Goal: Information Seeking & Learning: Check status

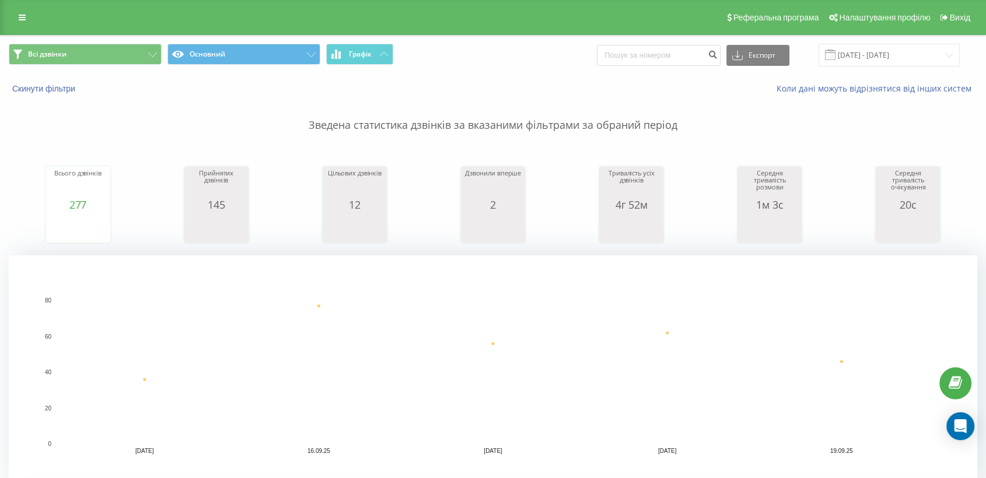
scroll to position [324, 0]
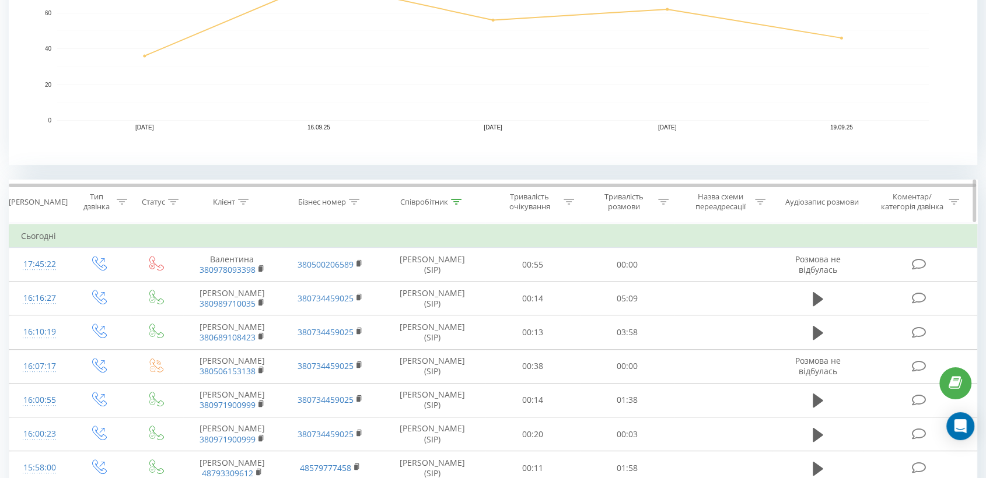
click at [667, 202] on icon at bounding box center [663, 202] width 10 height 6
click at [619, 263] on div "Дорівнює" at bounding box center [620, 258] width 85 height 17
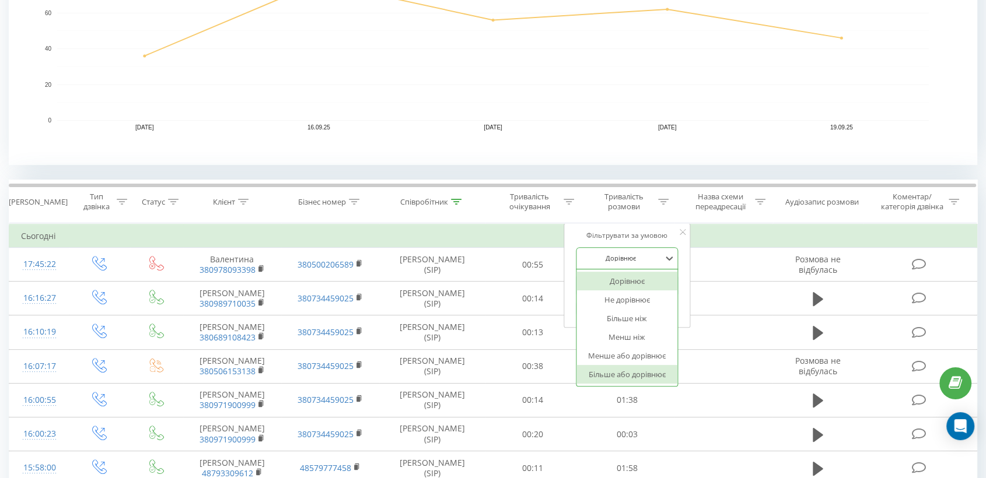
click at [619, 379] on div "Більше або дорівнює" at bounding box center [626, 374] width 101 height 19
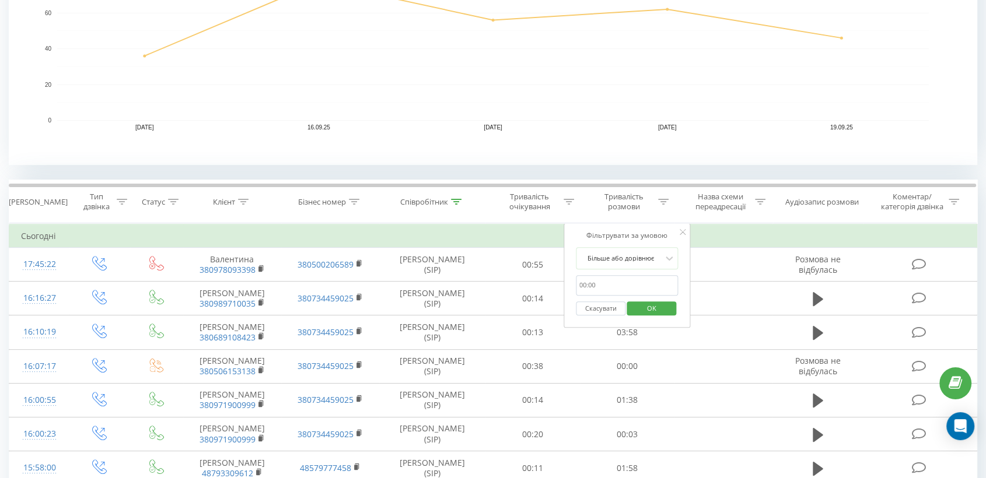
drag, startPoint x: 611, startPoint y: 287, endPoint x: 615, endPoint y: 293, distance: 7.6
click at [611, 287] on input "text" at bounding box center [627, 285] width 103 height 20
type input "00:30"
drag, startPoint x: 663, startPoint y: 308, endPoint x: 373, endPoint y: 236, distance: 298.6
click at [663, 308] on span "OK" at bounding box center [651, 308] width 33 height 18
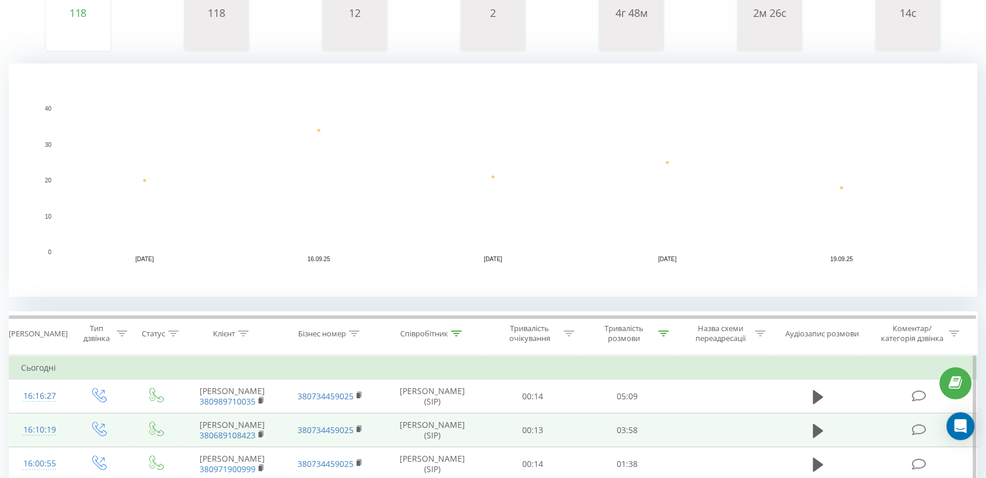
scroll to position [259, 0]
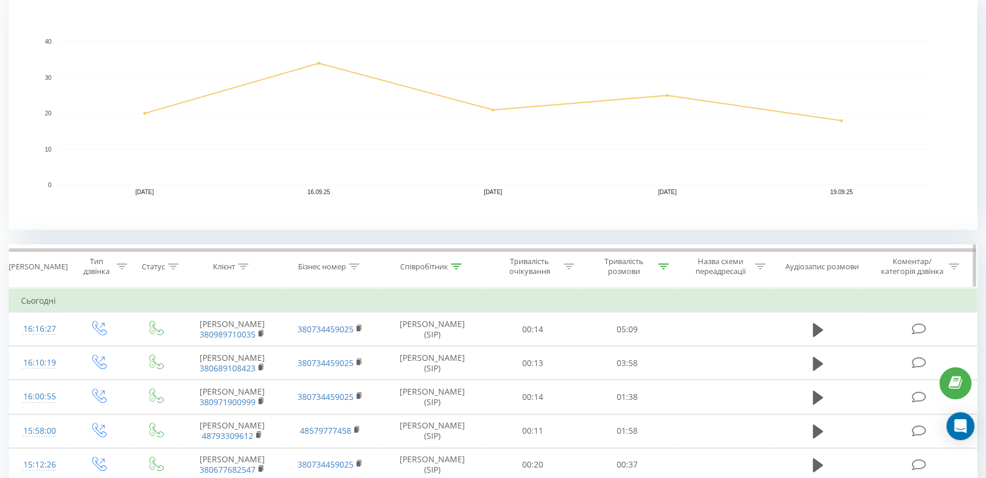
click at [663, 268] on icon at bounding box center [663, 267] width 10 height 6
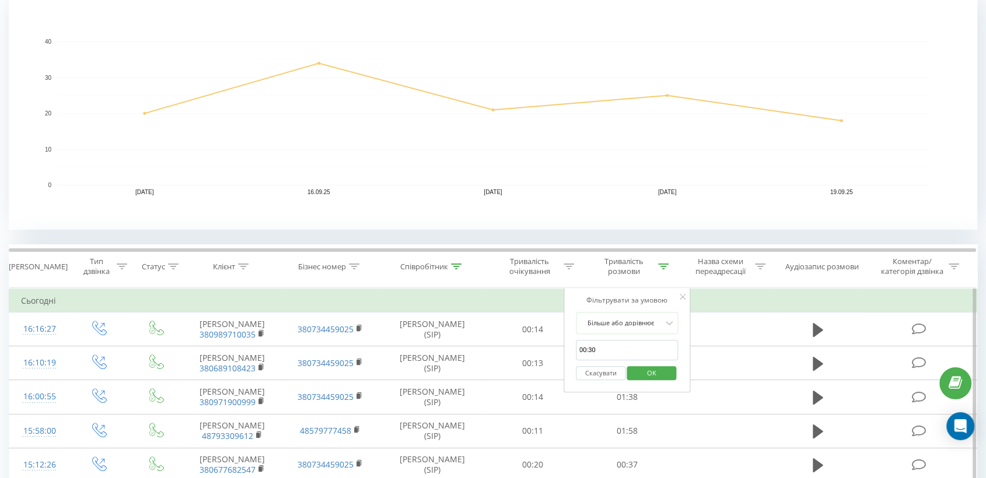
click at [643, 370] on span "OK" at bounding box center [651, 373] width 33 height 18
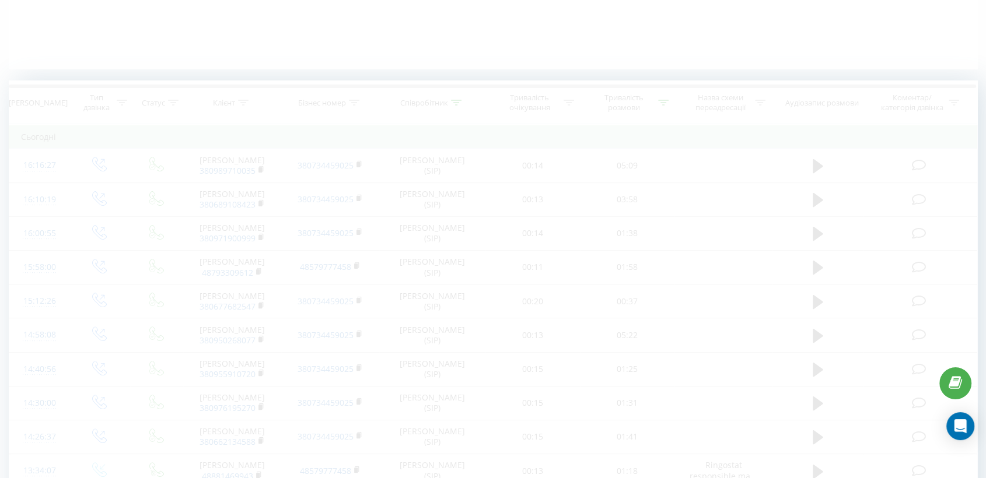
scroll to position [0, 0]
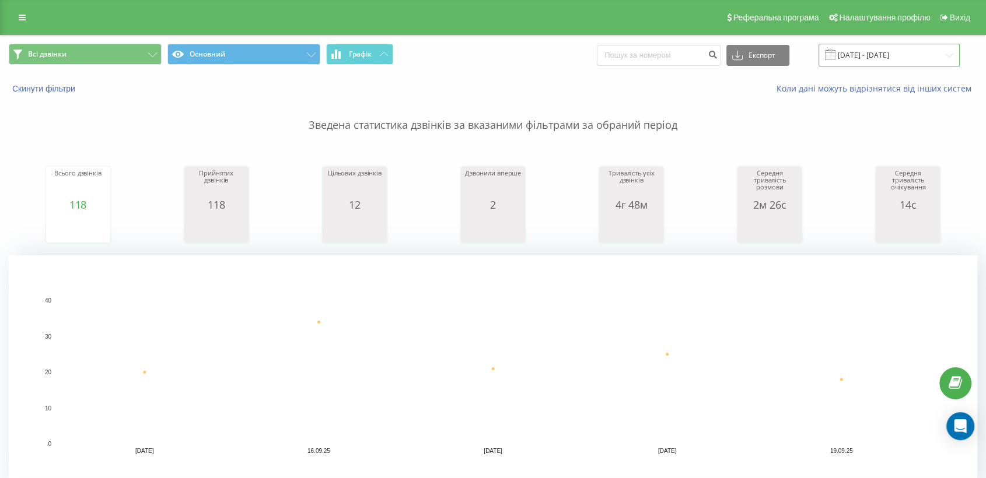
click at [892, 50] on input "[DATE] - [DATE]" at bounding box center [888, 55] width 141 height 23
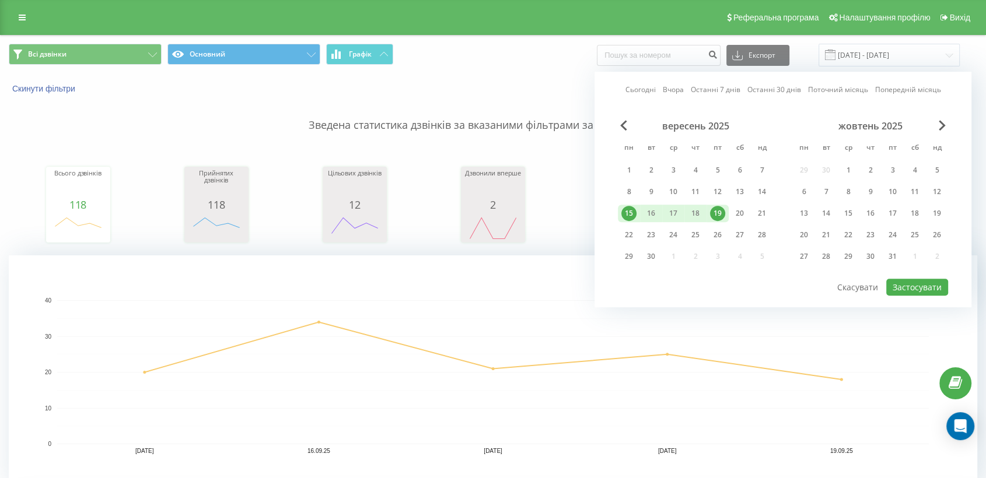
drag, startPoint x: 650, startPoint y: 89, endPoint x: 979, endPoint y: 275, distance: 377.9
click at [650, 90] on link "Сьогодні" at bounding box center [640, 90] width 30 height 11
click at [912, 279] on button "Застосувати" at bounding box center [917, 287] width 62 height 17
type input "[DATE] - [DATE]"
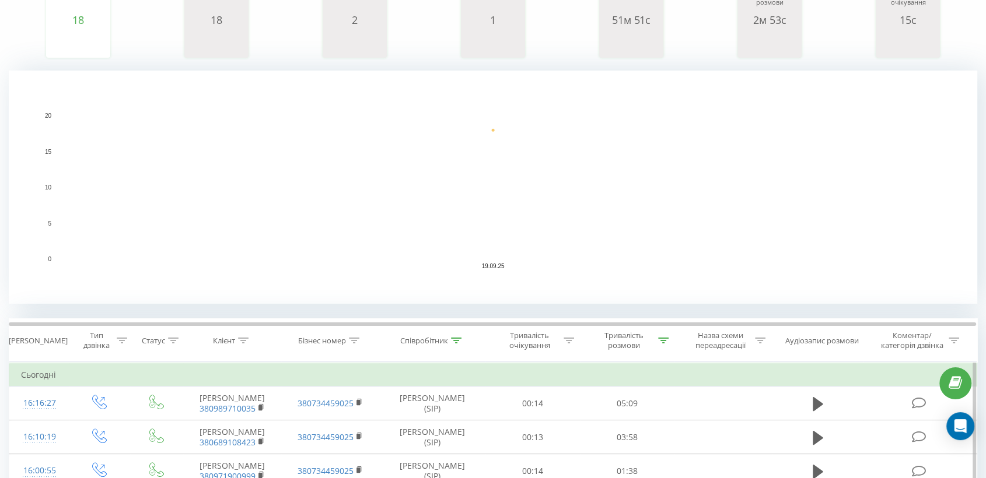
scroll to position [259, 0]
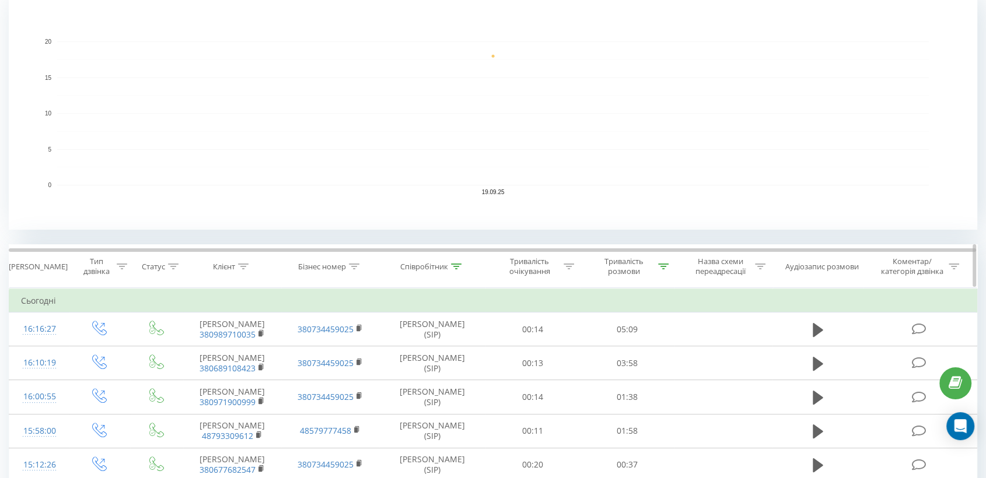
click at [455, 266] on icon at bounding box center [456, 267] width 10 height 6
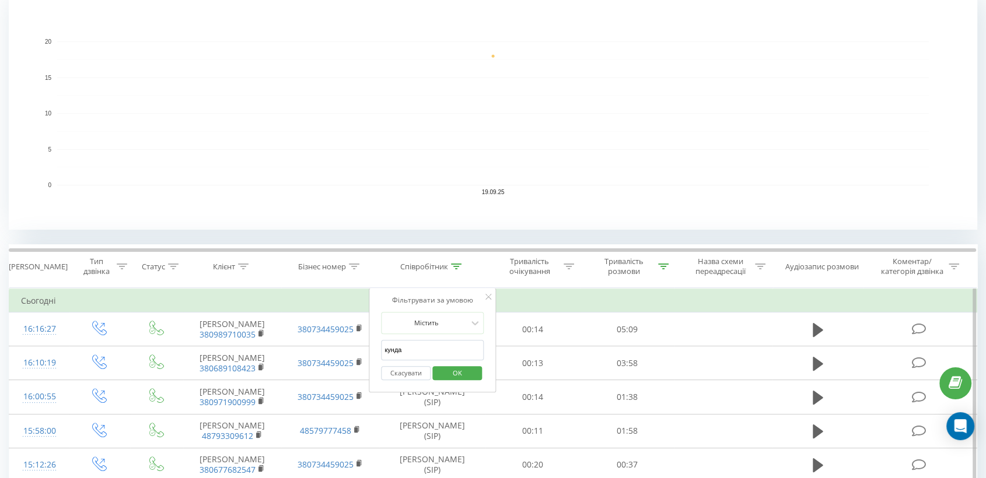
click at [416, 347] on input "кунда" at bounding box center [432, 350] width 103 height 20
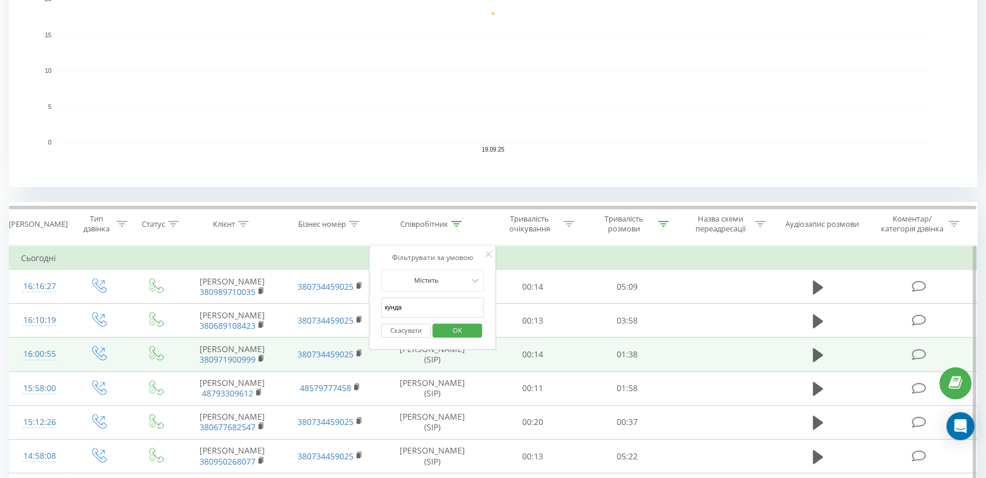
scroll to position [388, 0]
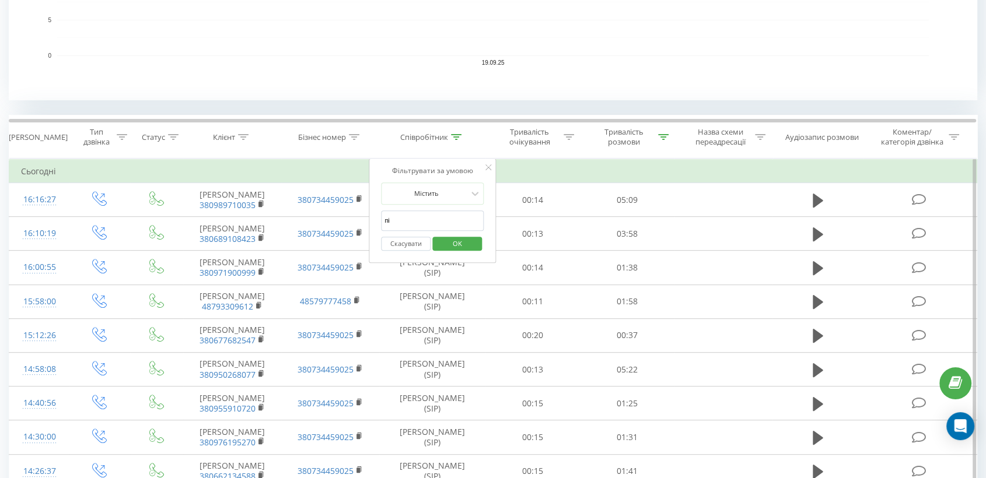
type input "піль"
click at [458, 243] on span "OK" at bounding box center [457, 243] width 33 height 18
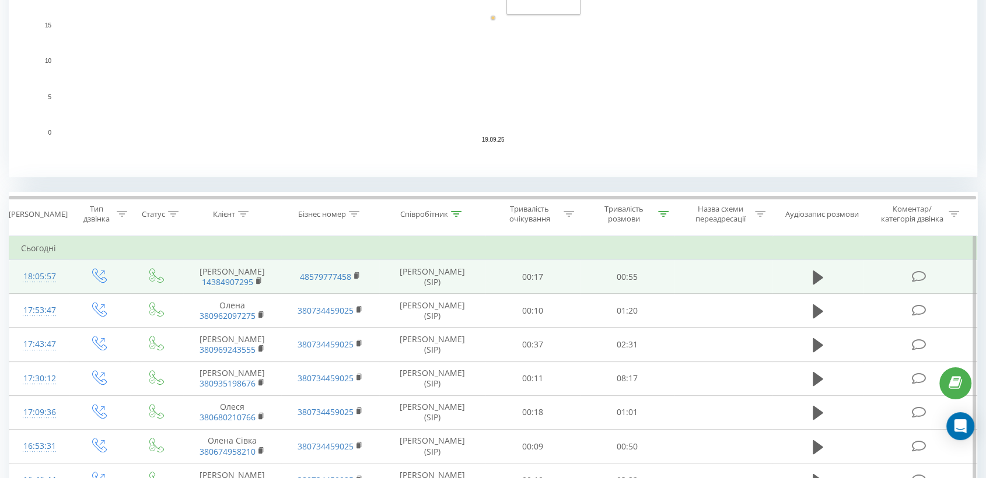
scroll to position [324, 0]
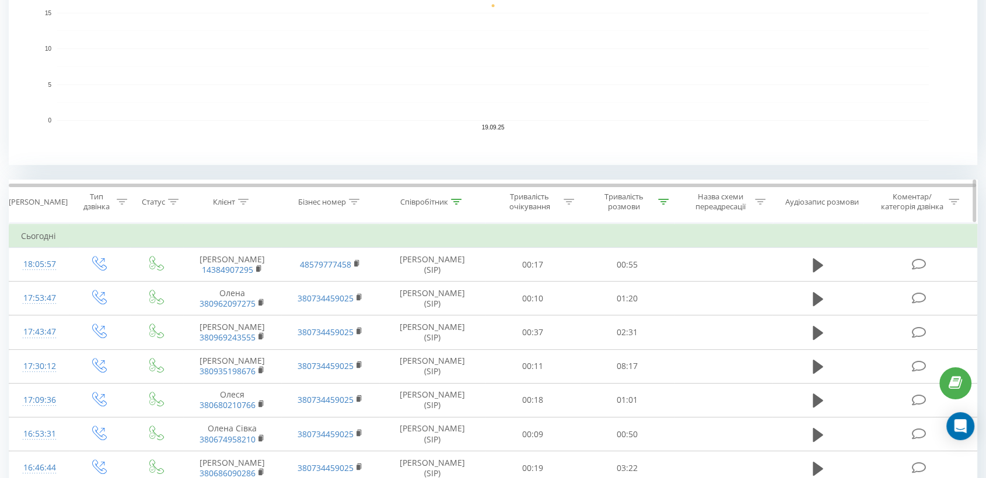
click at [661, 199] on icon at bounding box center [663, 202] width 10 height 6
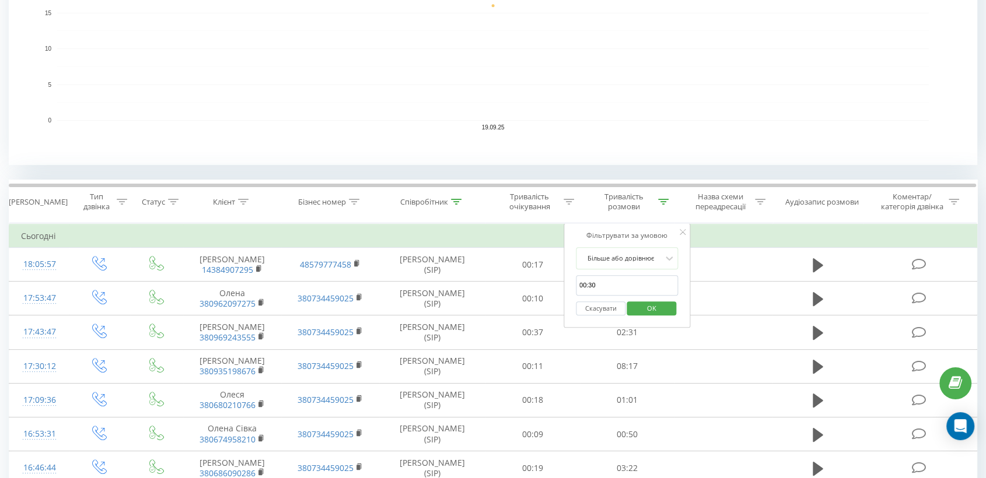
click at [597, 309] on button "Скасувати" at bounding box center [601, 309] width 50 height 15
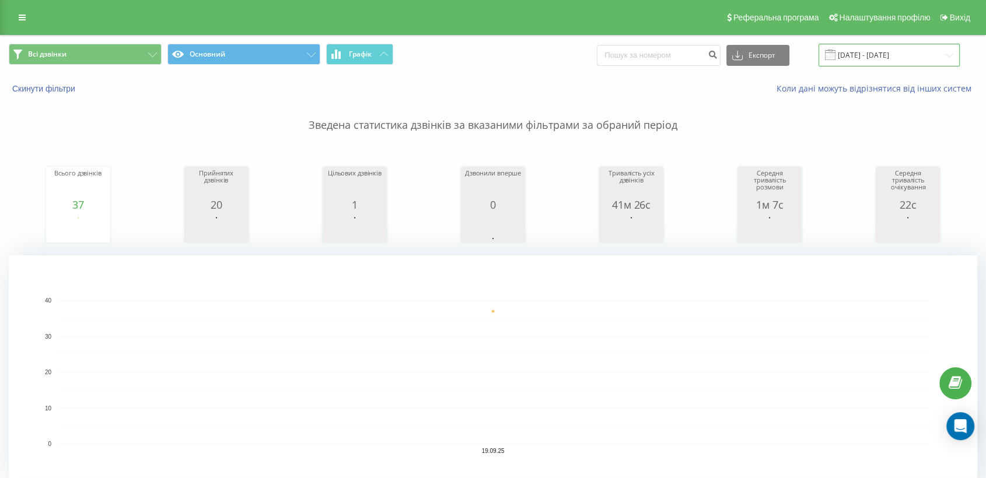
drag, startPoint x: 889, startPoint y: 63, endPoint x: 882, endPoint y: 65, distance: 7.9
click at [888, 63] on input "[DATE] - [DATE]" at bounding box center [888, 55] width 141 height 23
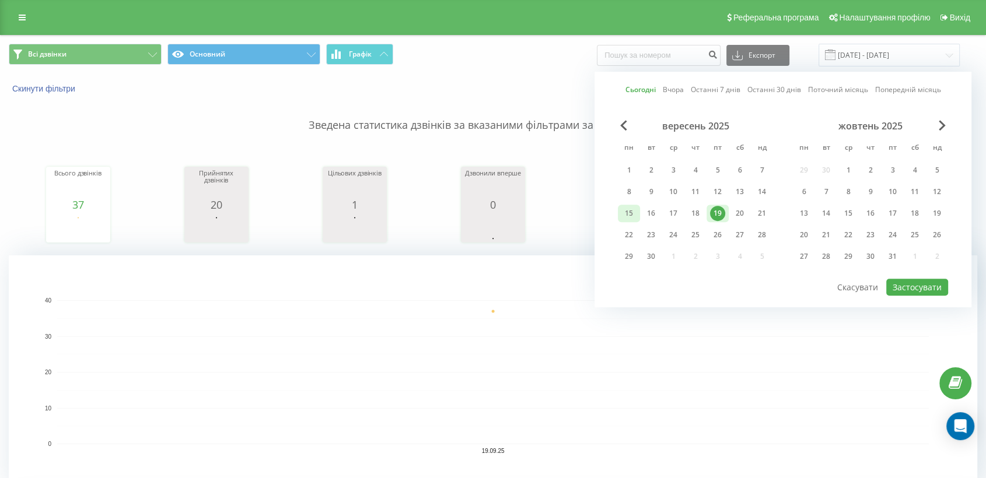
click at [628, 213] on div "15" at bounding box center [628, 213] width 15 height 15
click at [715, 212] on div "19" at bounding box center [717, 213] width 15 height 15
click at [907, 279] on button "Застосувати" at bounding box center [917, 287] width 62 height 17
type input "[DATE] - [DATE]"
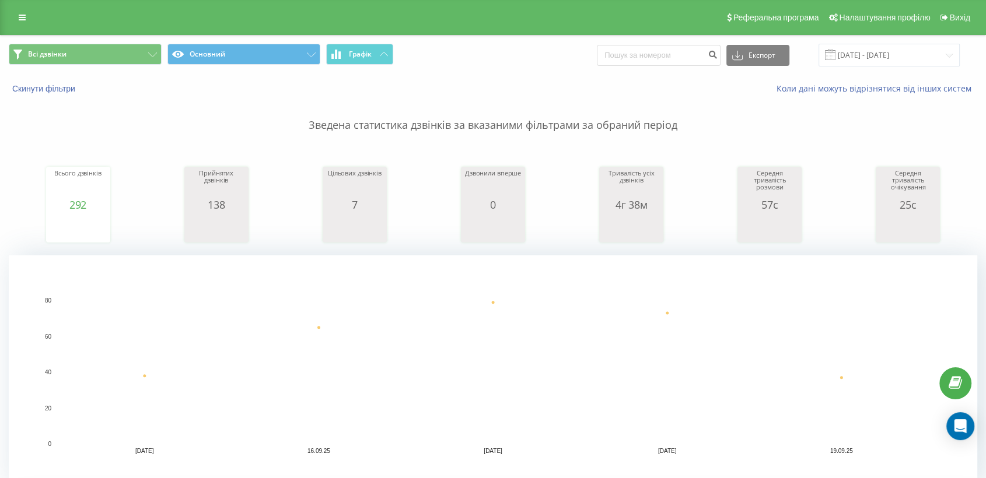
scroll to position [324, 0]
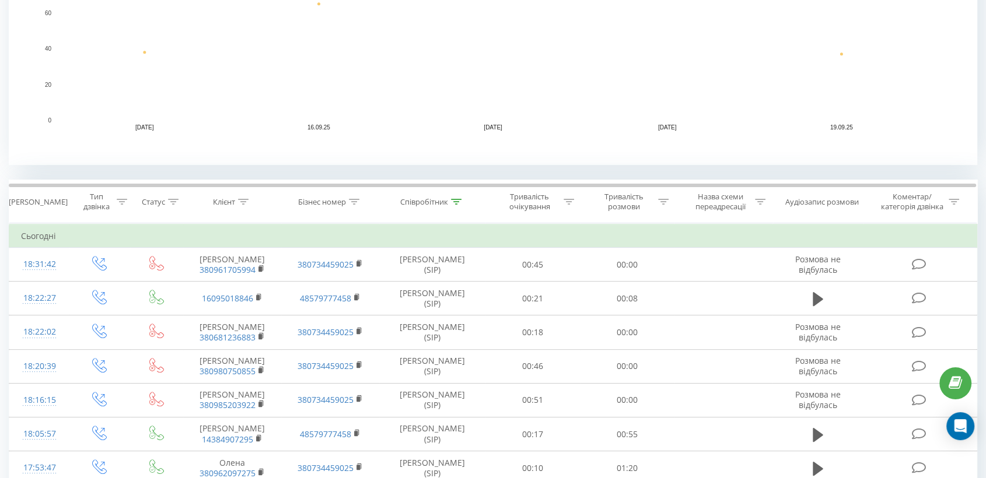
drag, startPoint x: 660, startPoint y: 202, endPoint x: 663, endPoint y: 242, distance: 40.3
click at [660, 202] on icon at bounding box center [663, 202] width 10 height 6
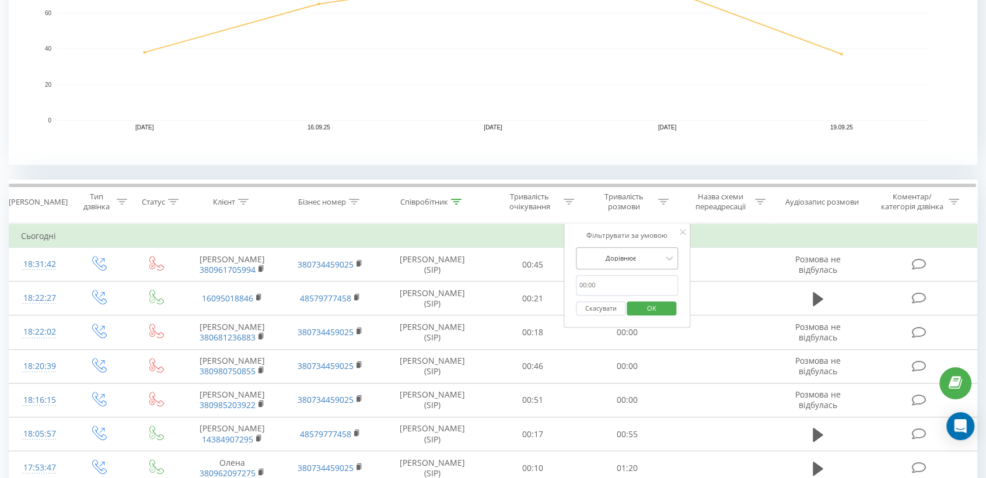
drag, startPoint x: 607, startPoint y: 258, endPoint x: 613, endPoint y: 264, distance: 9.1
click at [607, 257] on div at bounding box center [620, 258] width 83 height 11
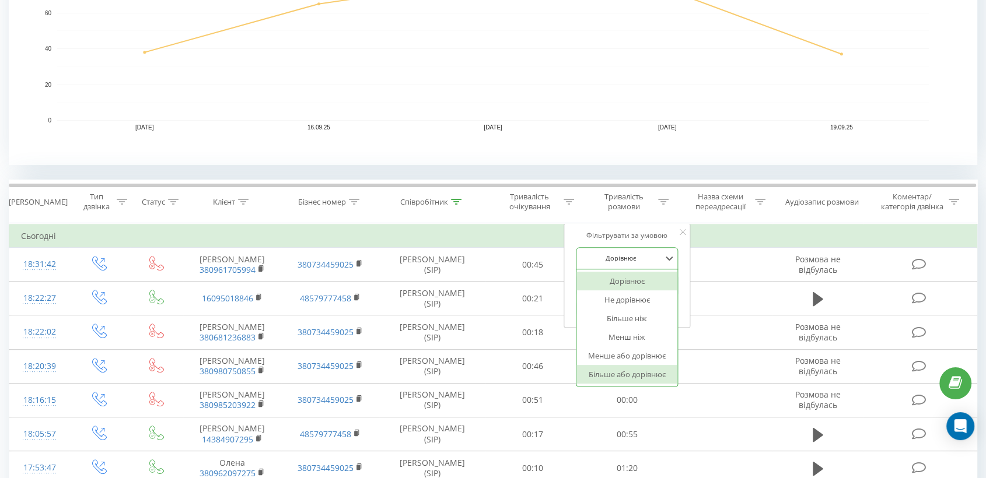
click at [621, 371] on div "Більше або дорівнює" at bounding box center [626, 374] width 101 height 19
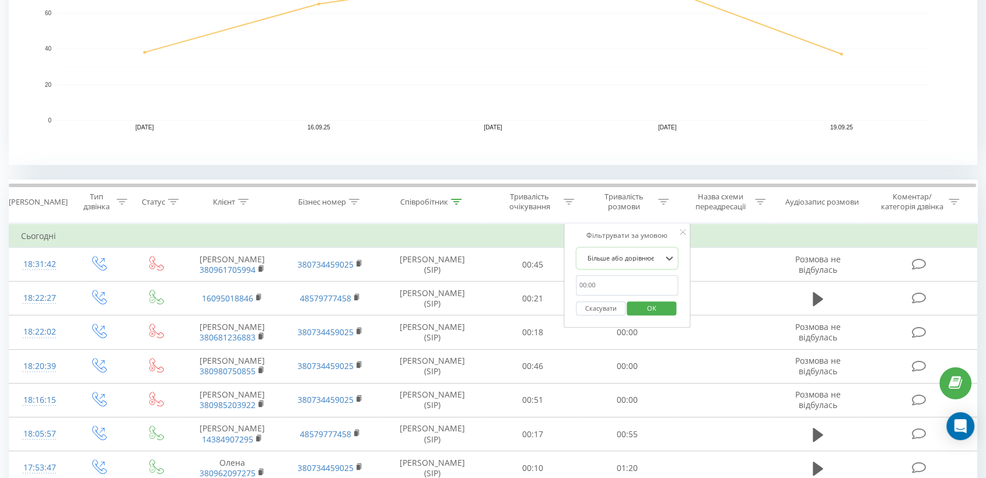
drag, startPoint x: 605, startPoint y: 282, endPoint x: 622, endPoint y: 294, distance: 20.9
click at [605, 282] on input "text" at bounding box center [627, 285] width 103 height 20
type input "00:30"
drag, startPoint x: 651, startPoint y: 309, endPoint x: 416, endPoint y: 59, distance: 342.5
click at [650, 309] on span "OK" at bounding box center [651, 308] width 33 height 18
